Goal: Task Accomplishment & Management: Manage account settings

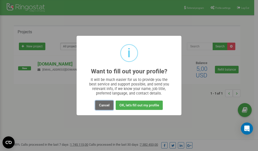
click at [106, 105] on button "Cancel" at bounding box center [104, 105] width 18 height 9
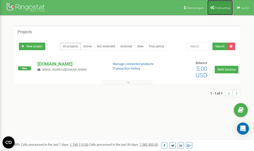
click at [222, 7] on span "Profile settings" at bounding box center [222, 8] width 15 height 3
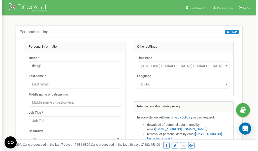
scroll to position [25, 0]
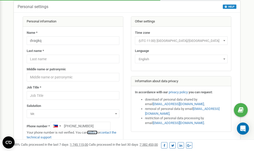
click at [94, 132] on link "verify it" at bounding box center [92, 133] width 10 height 4
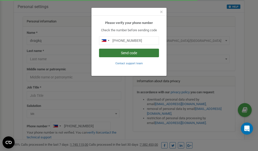
click at [127, 54] on button "Send code" at bounding box center [129, 53] width 60 height 9
